Goal: Task Accomplishment & Management: Complete application form

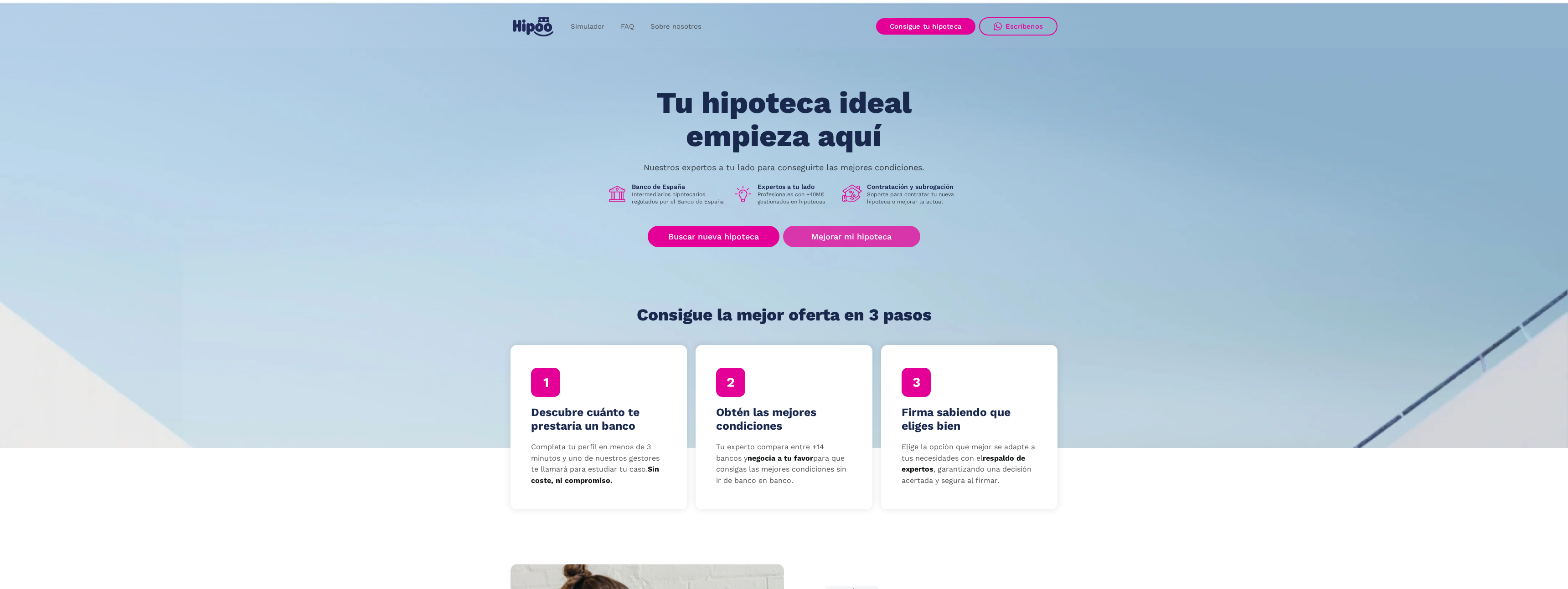
click at [811, 239] on link "Mejorar mi hipoteca" at bounding box center [852, 237] width 137 height 21
click at [827, 237] on link "Mejorar mi hipoteca" at bounding box center [852, 237] width 137 height 21
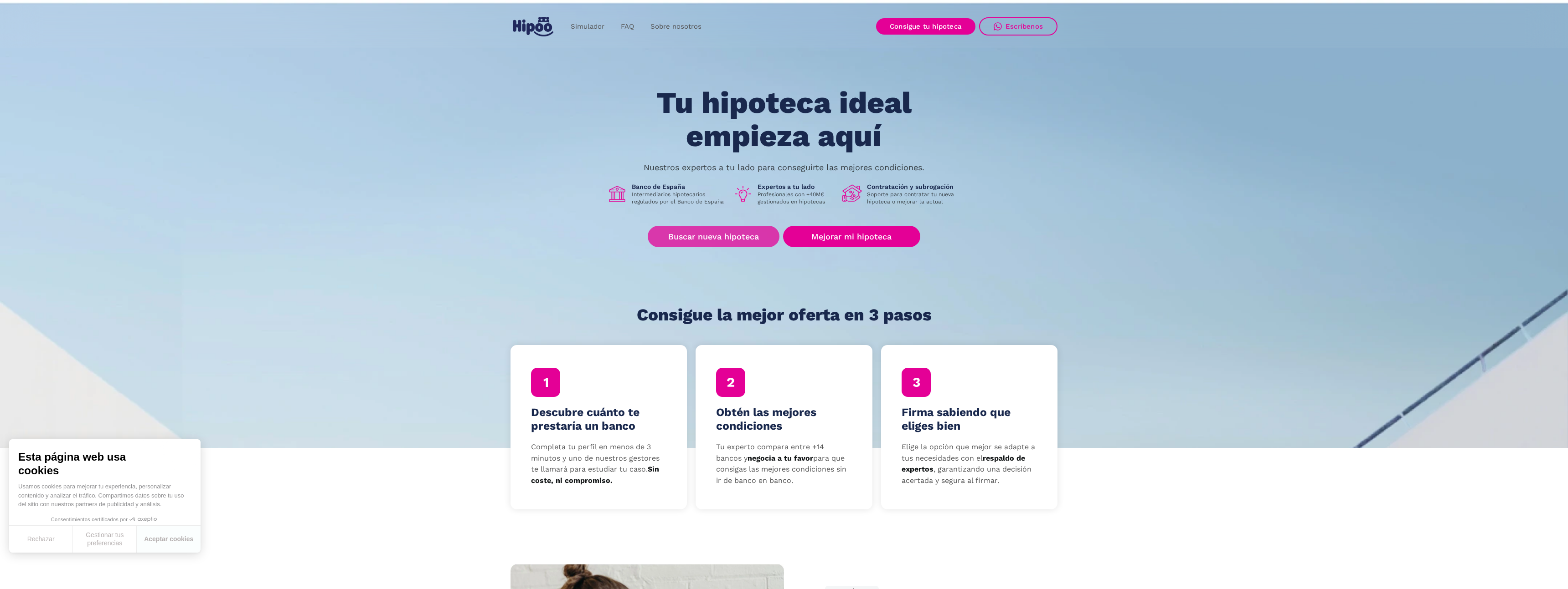
click at [713, 239] on link "Buscar nueva hipoteca" at bounding box center [714, 237] width 132 height 21
click at [850, 241] on link "Mejorar mi hipoteca" at bounding box center [852, 237] width 137 height 21
